Goal: Information Seeking & Learning: Find specific page/section

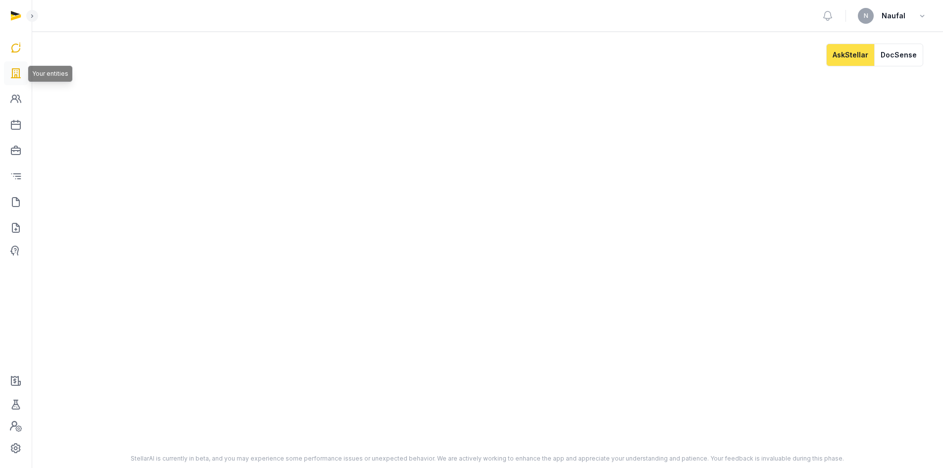
click at [18, 71] on icon at bounding box center [16, 73] width 12 height 16
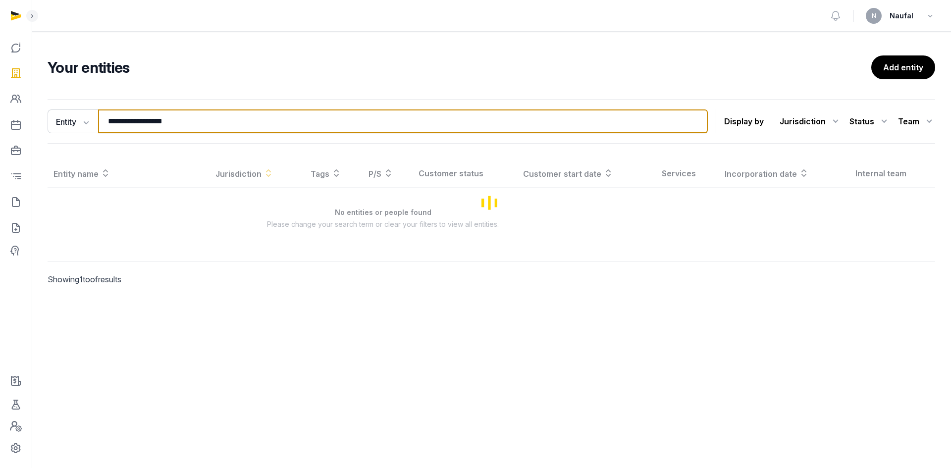
drag, startPoint x: 252, startPoint y: 117, endPoint x: 42, endPoint y: 145, distance: 212.3
click at [42, 145] on div "**********" at bounding box center [491, 206] width 919 height 222
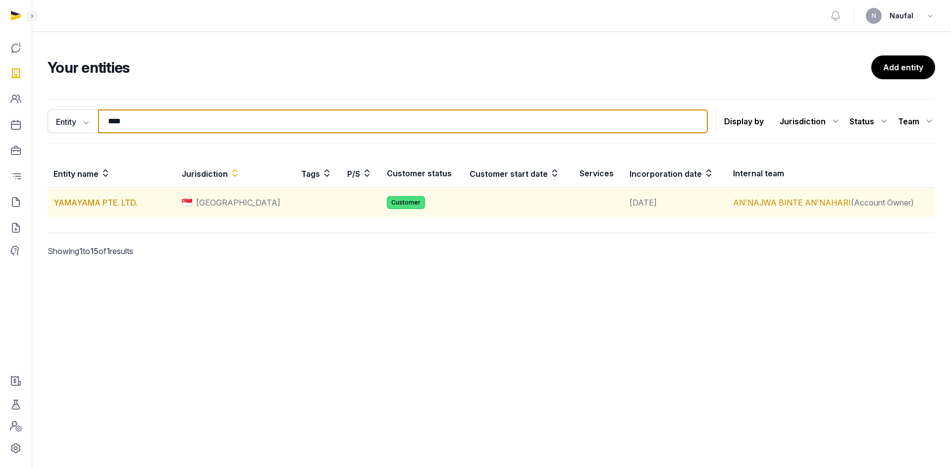
type input "****"
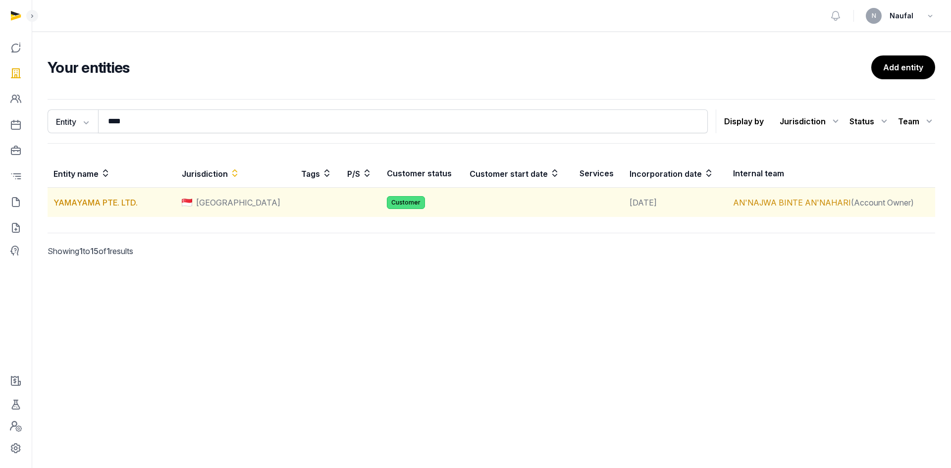
click at [128, 194] on td "YAMAYAMA PTE. LTD." at bounding box center [112, 203] width 128 height 30
click at [124, 203] on link "YAMAYAMA PTE. LTD." at bounding box center [95, 203] width 84 height 10
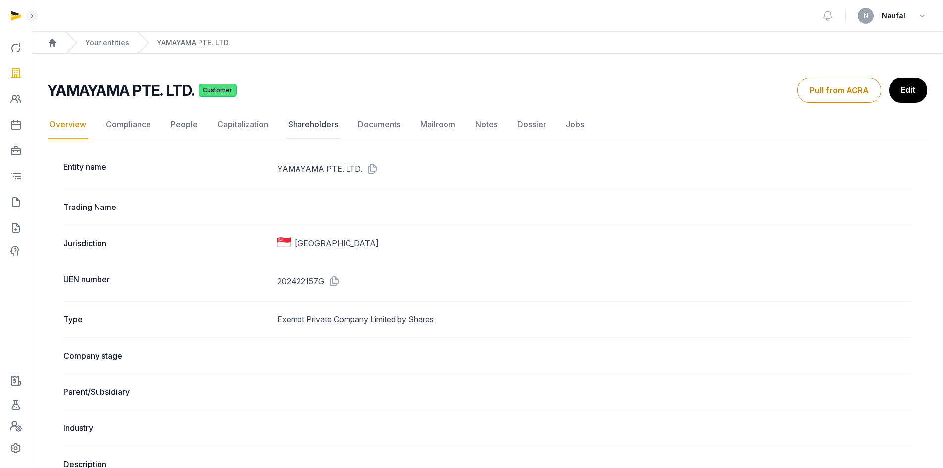
click at [323, 131] on link "Shareholders" at bounding box center [313, 124] width 54 height 29
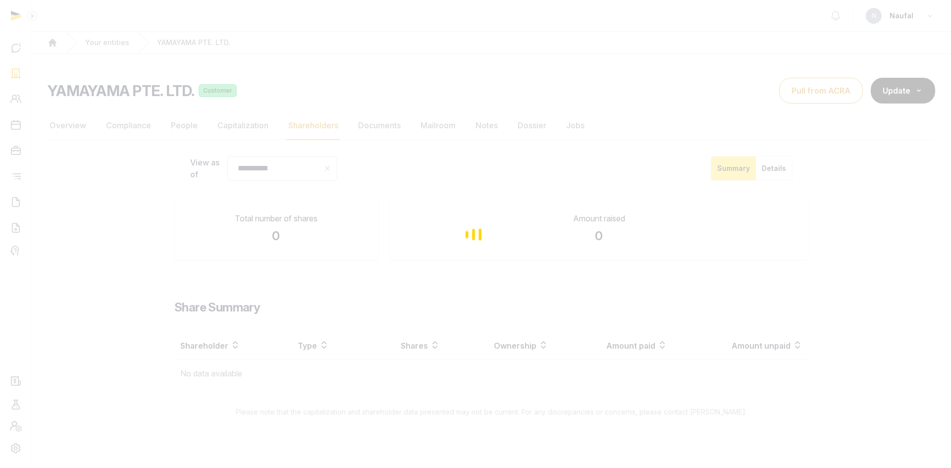
click at [389, 128] on div "Loading" at bounding box center [475, 234] width 951 height 468
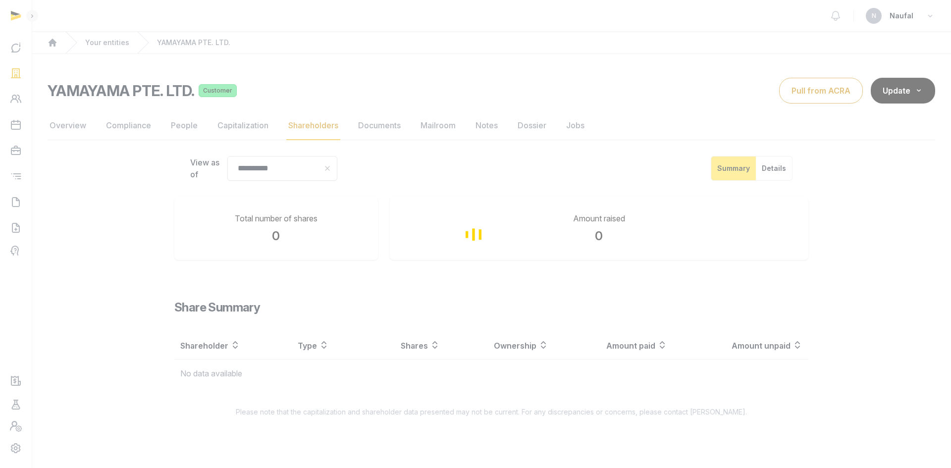
click at [389, 128] on div "Loading" at bounding box center [475, 234] width 951 height 468
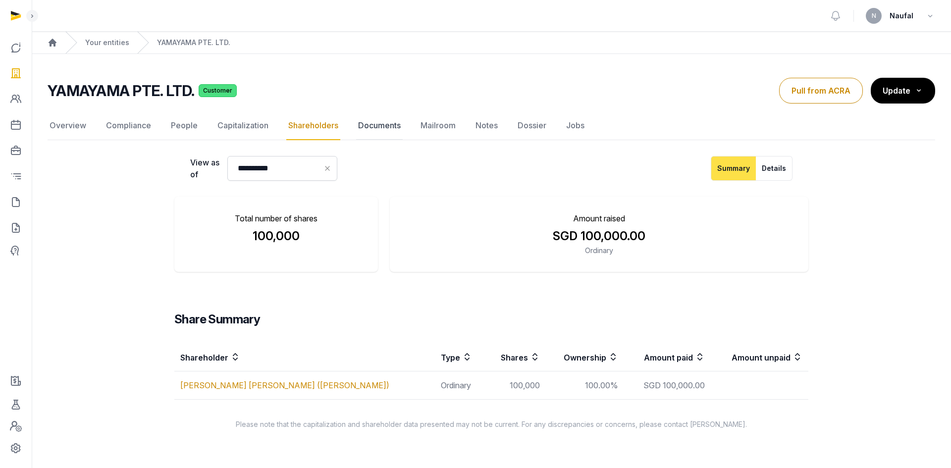
click at [394, 131] on link "Documents" at bounding box center [379, 125] width 47 height 29
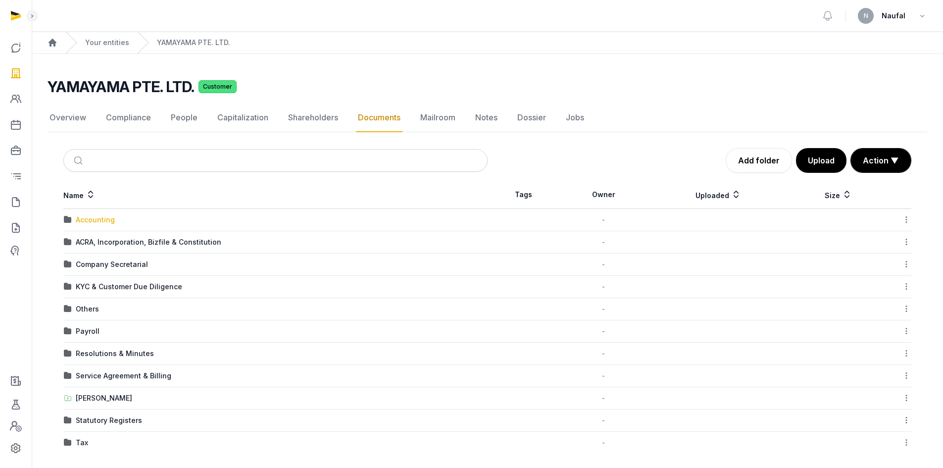
click at [100, 220] on div "Accounting" at bounding box center [95, 220] width 39 height 10
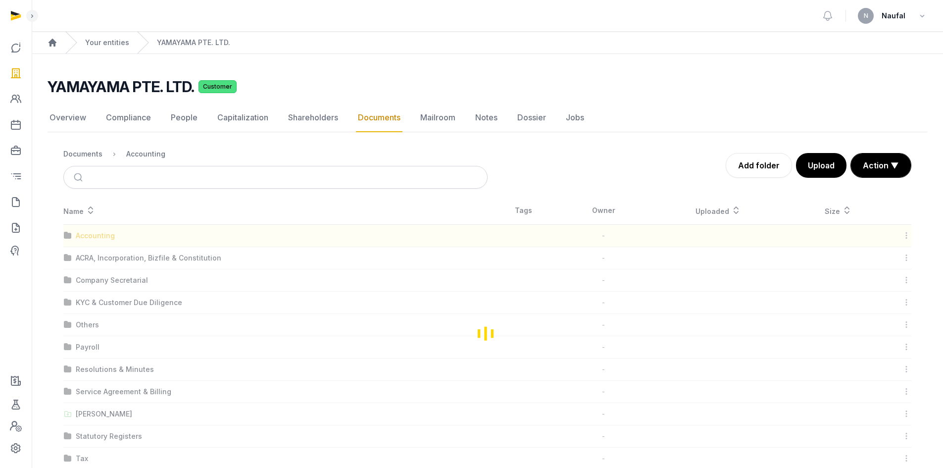
click at [100, 220] on div "Loading" at bounding box center [488, 333] width 880 height 273
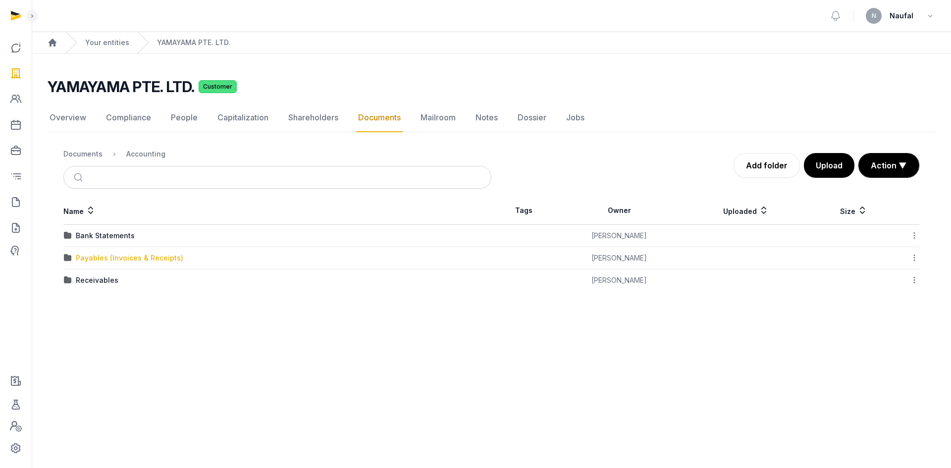
click at [114, 256] on div "Payables (Invoices & Receipts)" at bounding box center [129, 258] width 107 height 10
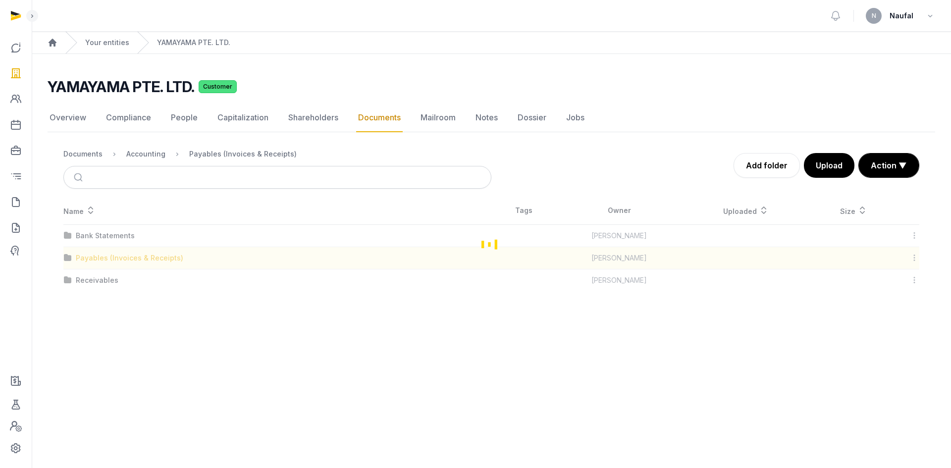
click at [114, 256] on div "Loading" at bounding box center [491, 244] width 887 height 95
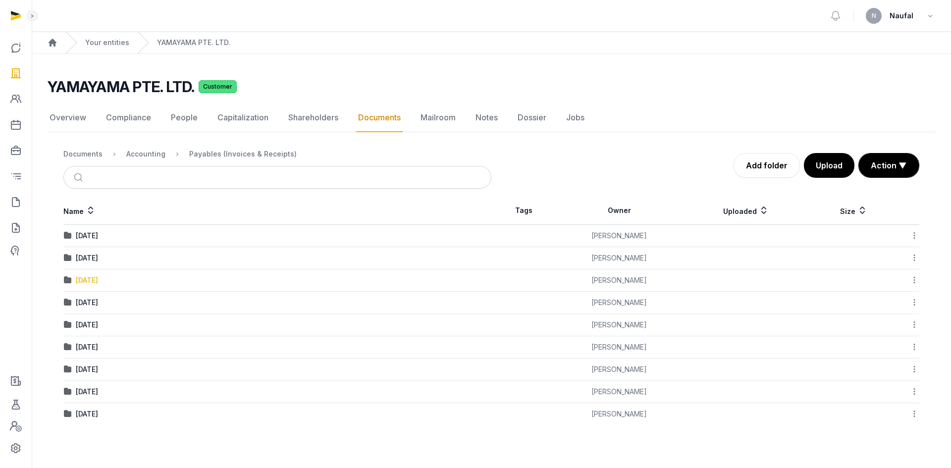
click at [98, 279] on div "[DATE]" at bounding box center [87, 280] width 22 height 10
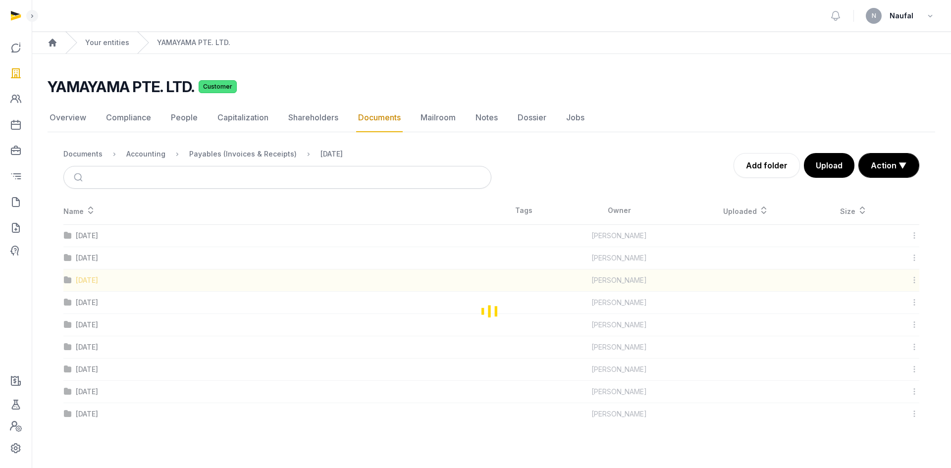
click at [105, 279] on div "Loading" at bounding box center [491, 311] width 887 height 228
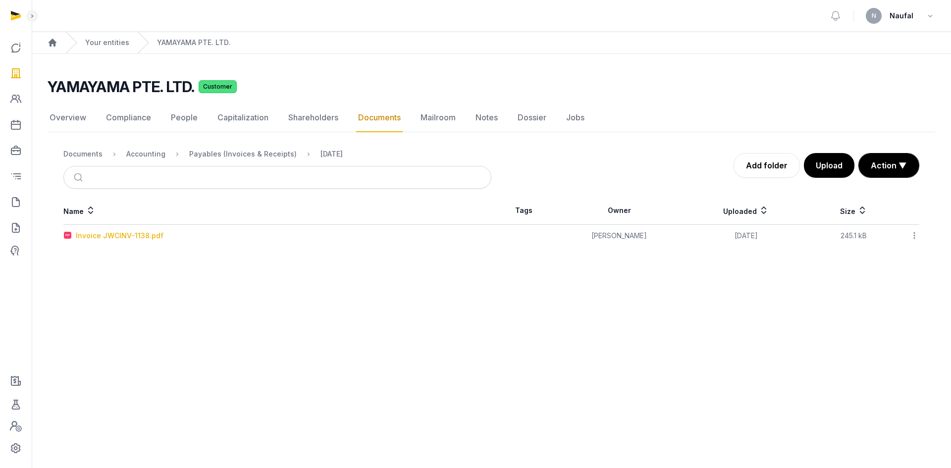
click at [129, 238] on div "Invoice JWCINV-1138.pdf" at bounding box center [120, 236] width 88 height 10
click at [0, 0] on div "Loading" at bounding box center [0, 0] width 0 height 0
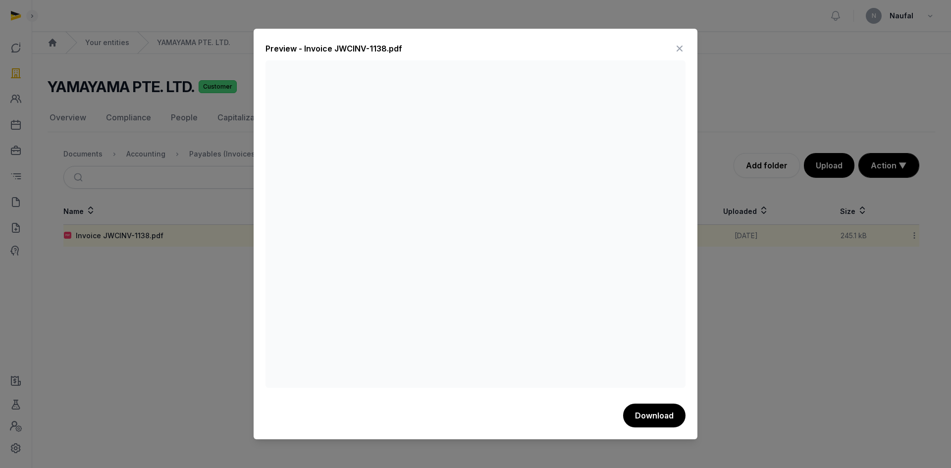
click at [676, 49] on icon at bounding box center [679, 49] width 12 height 16
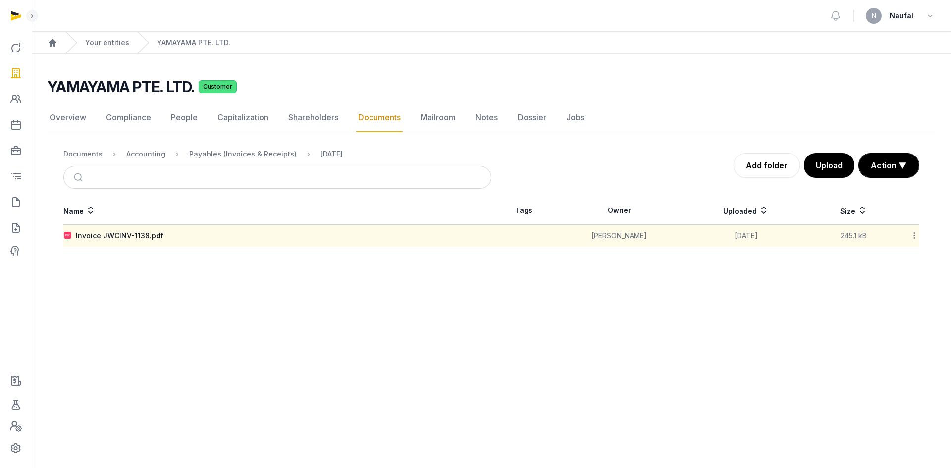
click at [363, 117] on link "Documents" at bounding box center [379, 117] width 47 height 29
click at [140, 153] on div "Accounting" at bounding box center [145, 154] width 39 height 10
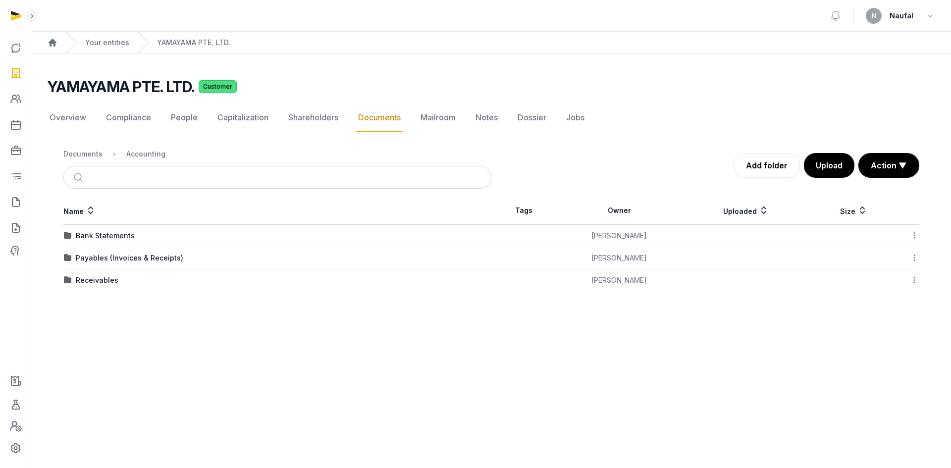
click at [110, 238] on div "Bank Statements" at bounding box center [105, 236] width 59 height 10
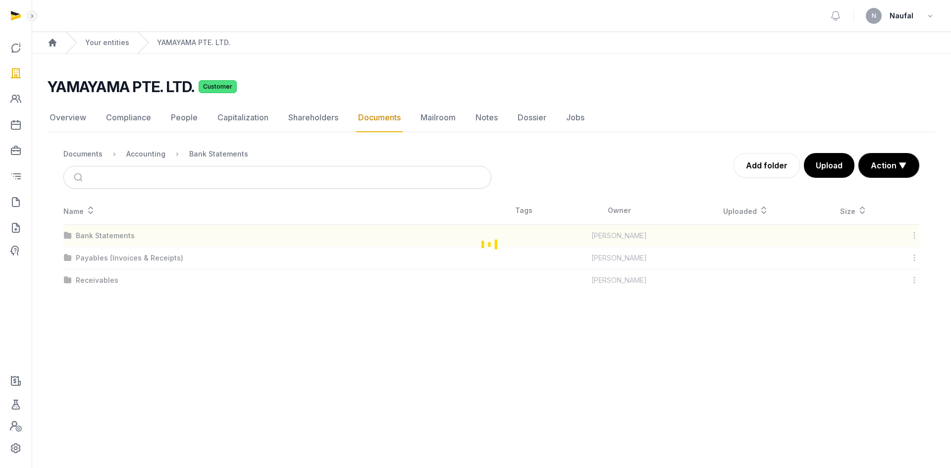
click at [110, 238] on div "Loading" at bounding box center [491, 244] width 887 height 95
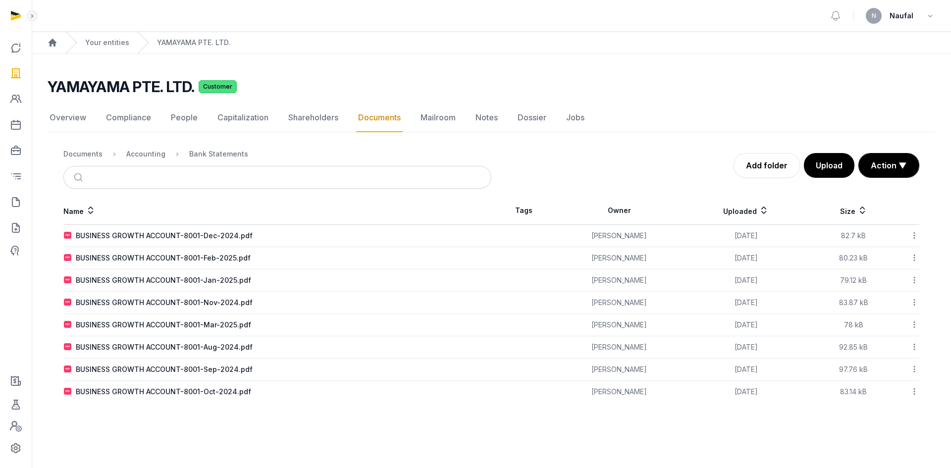
click at [384, 122] on link "Documents" at bounding box center [379, 117] width 47 height 29
click at [129, 152] on div "Accounting" at bounding box center [145, 154] width 39 height 10
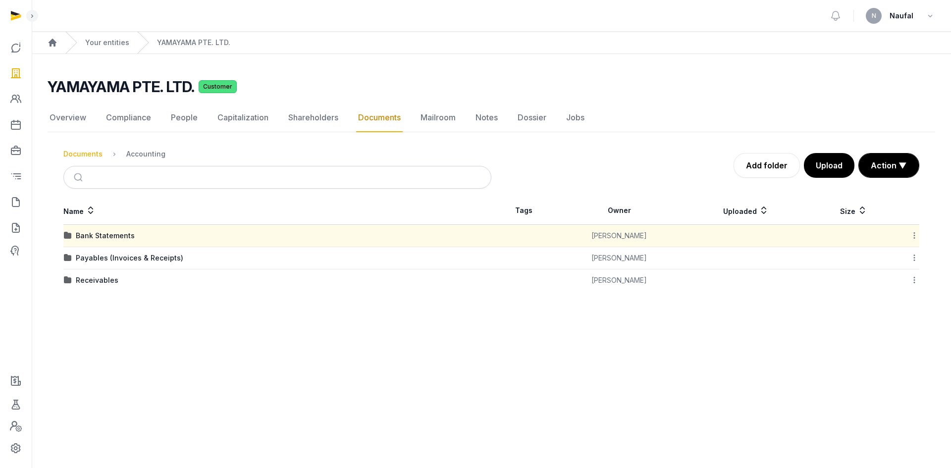
click at [76, 149] on div "Documents" at bounding box center [82, 154] width 39 height 10
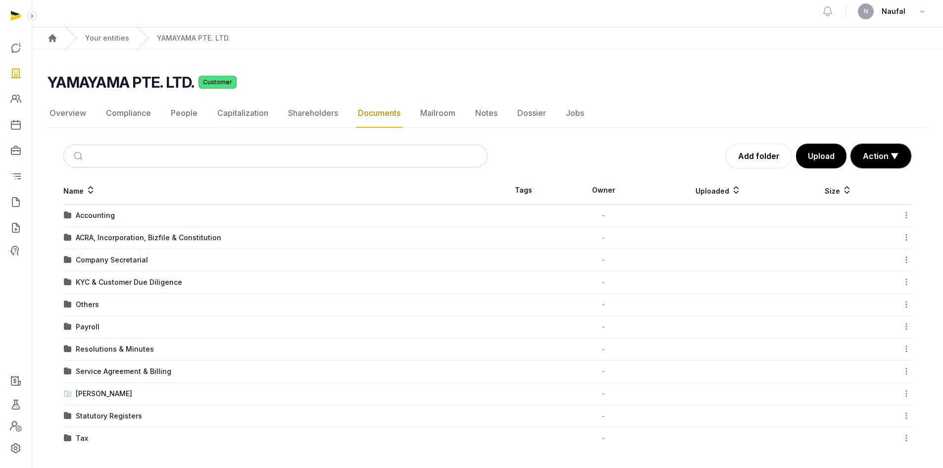
scroll to position [5, 0]
click at [111, 394] on div "[PERSON_NAME]" at bounding box center [104, 393] width 56 height 10
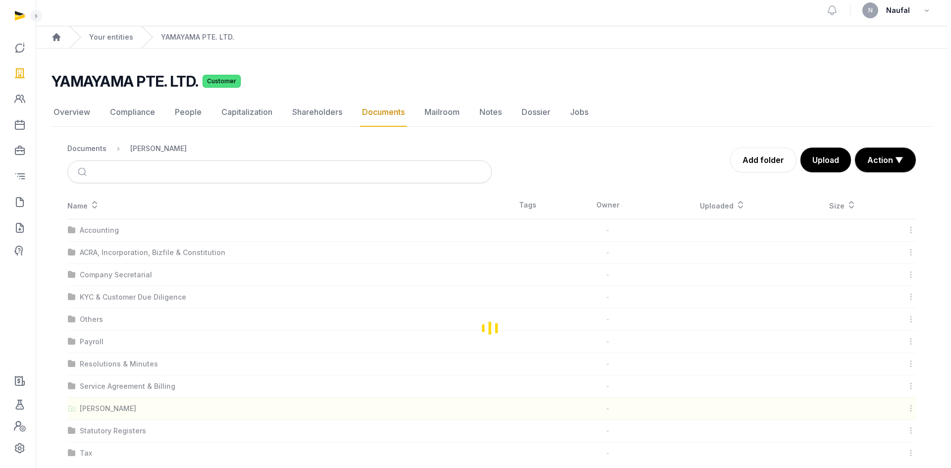
scroll to position [0, 0]
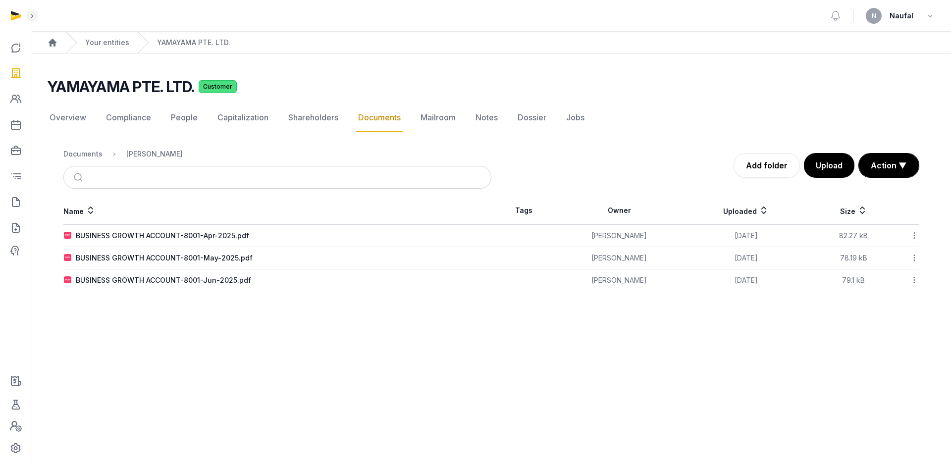
click at [384, 113] on link "Documents" at bounding box center [379, 117] width 47 height 29
click at [320, 120] on link "Shareholders" at bounding box center [313, 117] width 54 height 29
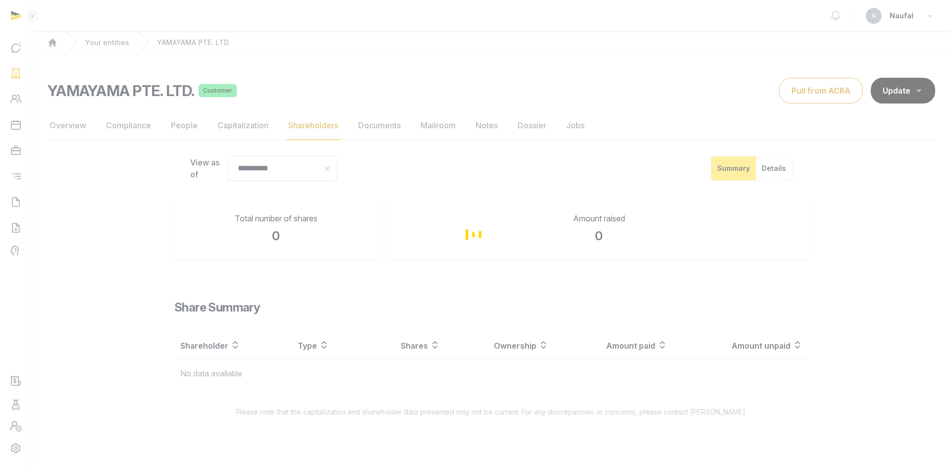
click at [384, 125] on div "Loading" at bounding box center [475, 234] width 951 height 468
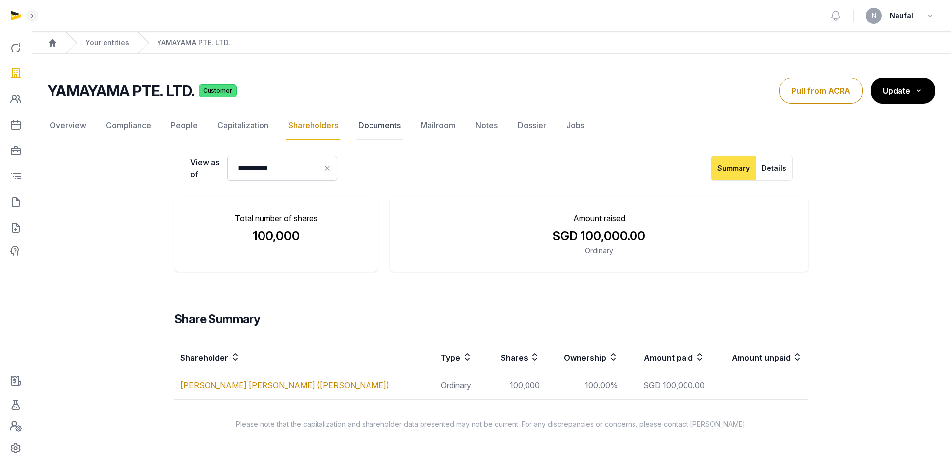
click at [386, 127] on link "Documents" at bounding box center [379, 125] width 47 height 29
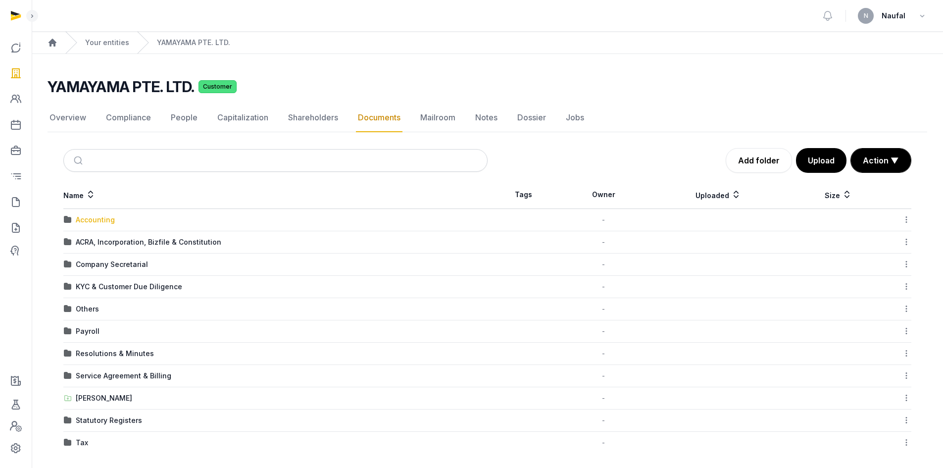
click at [107, 221] on div "Accounting" at bounding box center [95, 220] width 39 height 10
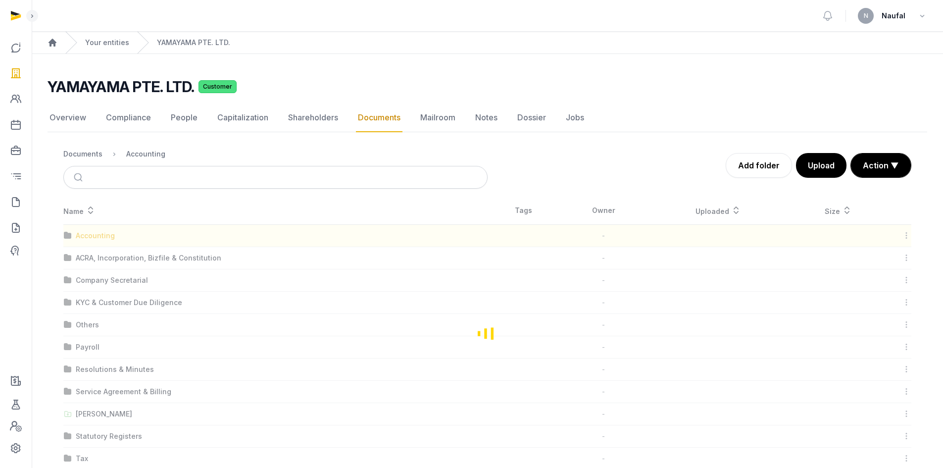
click at [107, 221] on div "Loading" at bounding box center [488, 333] width 880 height 273
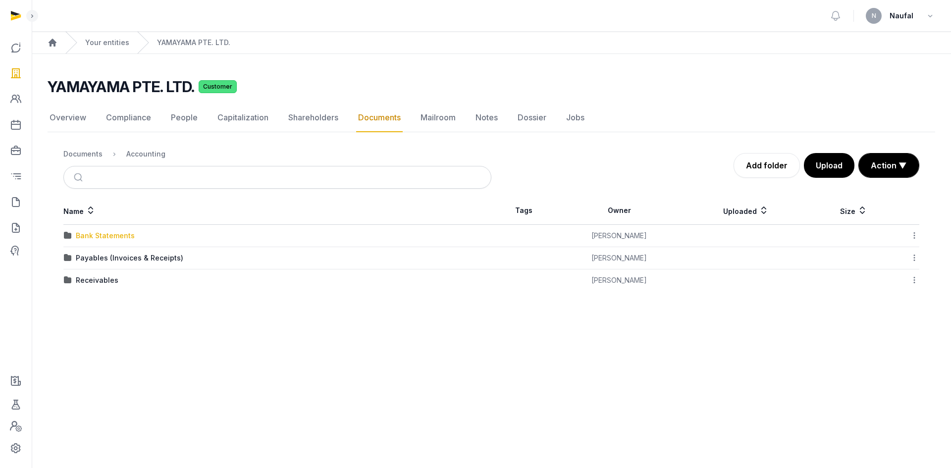
click at [118, 237] on div "Bank Statements" at bounding box center [105, 236] width 59 height 10
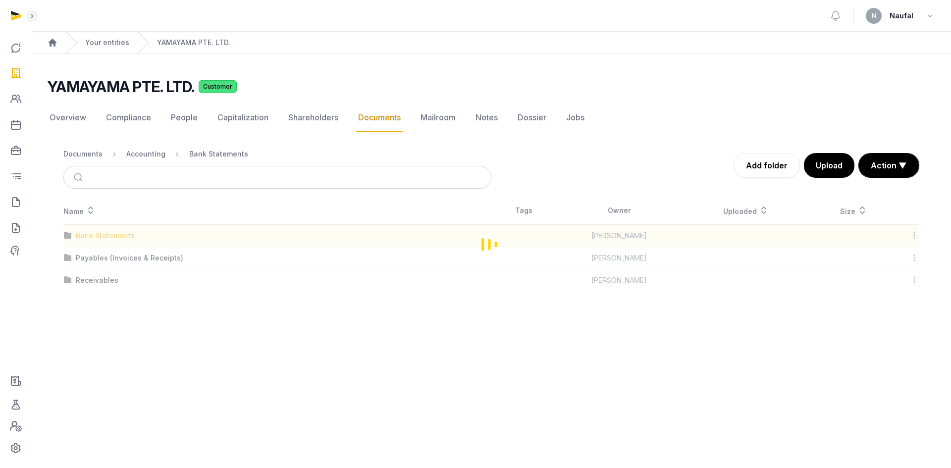
click at [118, 237] on div "Loading" at bounding box center [491, 244] width 887 height 95
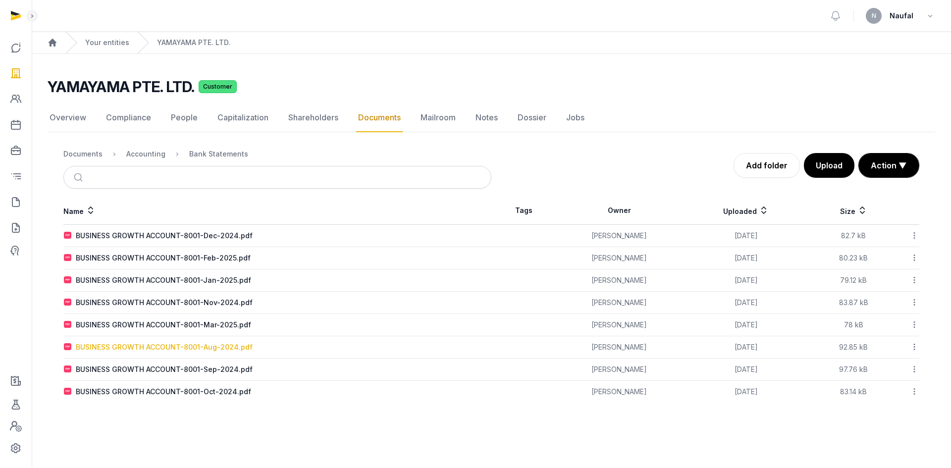
click at [212, 350] on div "BUSINESS GROWTH ACCOUNT-8001-Aug-2024.pdf" at bounding box center [164, 347] width 177 height 10
click at [0, 0] on div "Loading" at bounding box center [0, 0] width 0 height 0
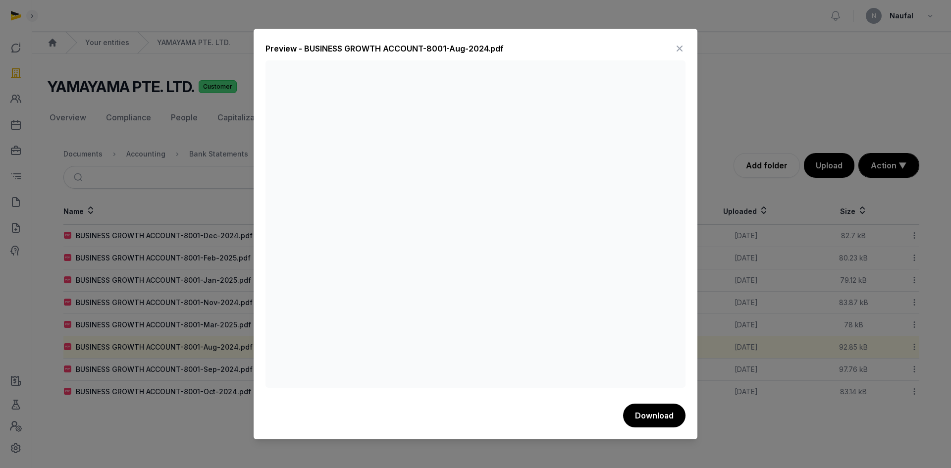
click at [677, 48] on icon at bounding box center [679, 49] width 12 height 16
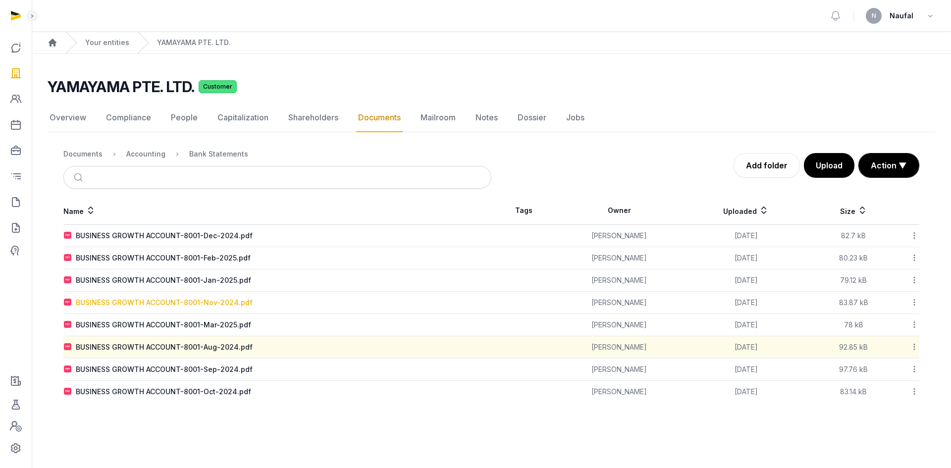
click at [235, 301] on div "BUSINESS GROWTH ACCOUNT-8001-Nov-2024.pdf" at bounding box center [164, 303] width 177 height 10
click at [0, 0] on div "Loading" at bounding box center [0, 0] width 0 height 0
